Goal: Task Accomplishment & Management: Manage account settings

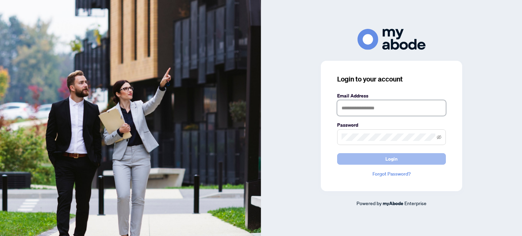
type input "**********"
click at [371, 157] on button "Login" at bounding box center [391, 159] width 109 height 12
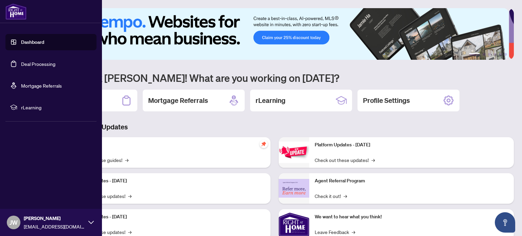
click at [21, 39] on link "Dashboard" at bounding box center [32, 42] width 23 height 6
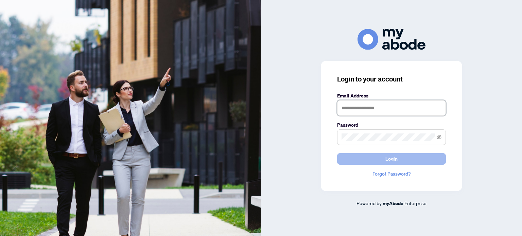
type input "**********"
click at [382, 160] on button "Login" at bounding box center [391, 159] width 109 height 12
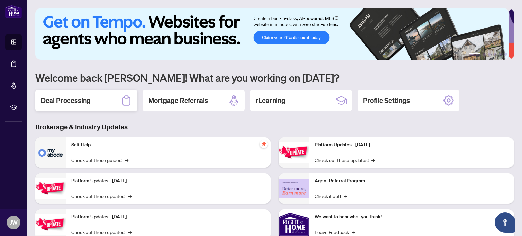
click at [115, 100] on div "Deal Processing" at bounding box center [86, 101] width 102 height 22
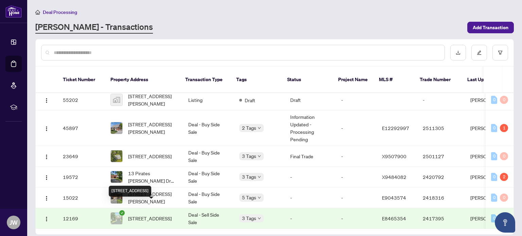
click at [134, 215] on span "[STREET_ADDRESS]" at bounding box center [149, 218] width 43 height 7
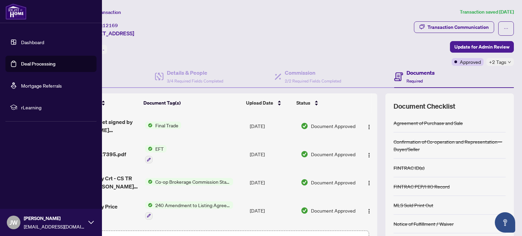
click at [26, 61] on link "Deal Processing" at bounding box center [38, 64] width 34 height 6
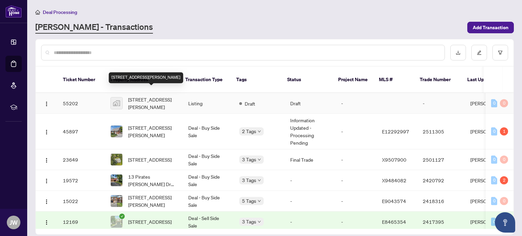
click at [165, 96] on span "[STREET_ADDRESS][PERSON_NAME]" at bounding box center [152, 103] width 49 height 15
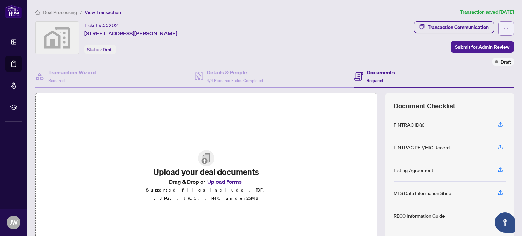
click at [503, 26] on button "button" at bounding box center [506, 28] width 16 height 14
click at [503, 27] on icon "ellipsis" at bounding box center [505, 28] width 5 height 5
click at [173, 48] on div "Ticket #: 55202 [STREET_ADDRESS][PERSON_NAME] Status: Draft" at bounding box center [130, 37] width 93 height 33
click at [65, 78] on span "Required" at bounding box center [56, 80] width 16 height 5
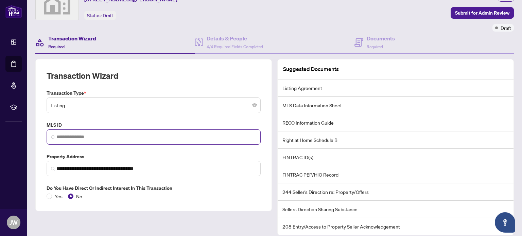
scroll to position [56, 0]
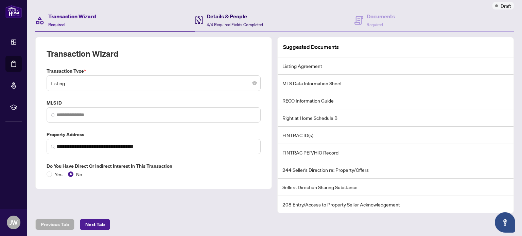
click at [220, 22] on span "4/4 Required Fields Completed" at bounding box center [235, 24] width 56 height 5
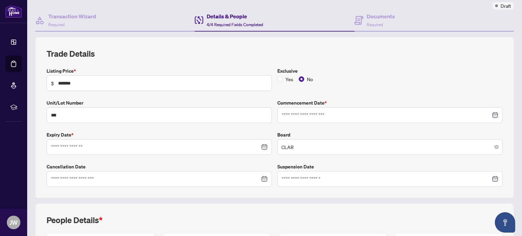
type input "**********"
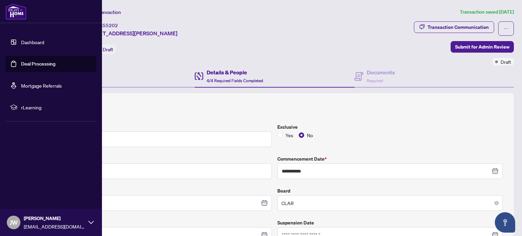
click at [23, 44] on link "Dashboard" at bounding box center [32, 42] width 23 height 6
